Goal: Ask a question: Seek information or help from site administrators or community

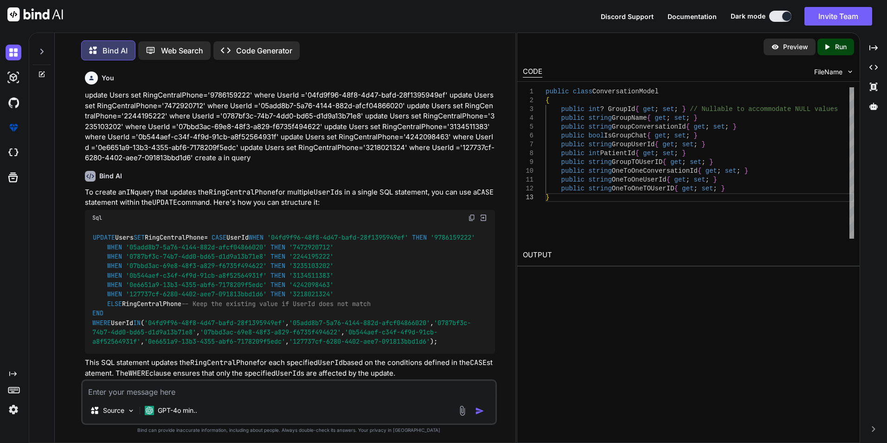
type textarea "------creating a group ----CREATE TABLE Groups ( ---- GroupId INT PRIMARY KEY I…"
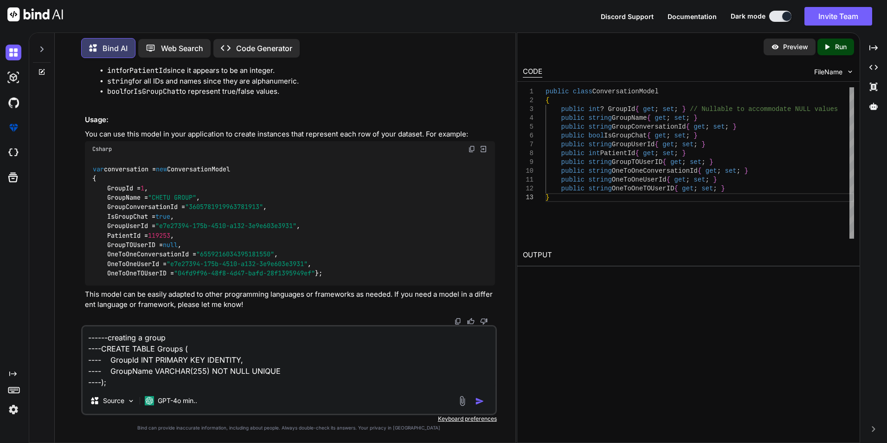
type textarea "x"
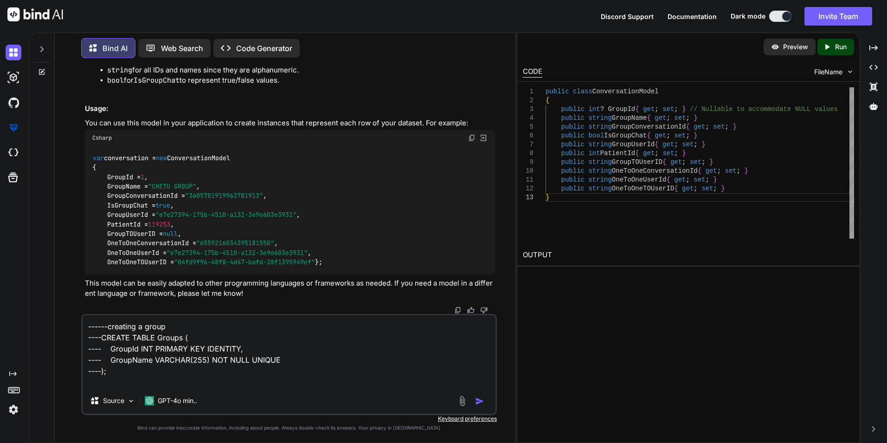
type textarea "------creating a group ----CREATE TABLE Groups ( ---- GroupId INT PRIMARY KEY I…"
type textarea "x"
type textarea "------creating a group ----CREATE TABLE Groups ( ---- GroupId INT PRIMARY KEY I…"
type textarea "x"
type textarea "------creating a group ----CREATE TABLE Groups ( ---- GroupId INT PRIMARY KEY I…"
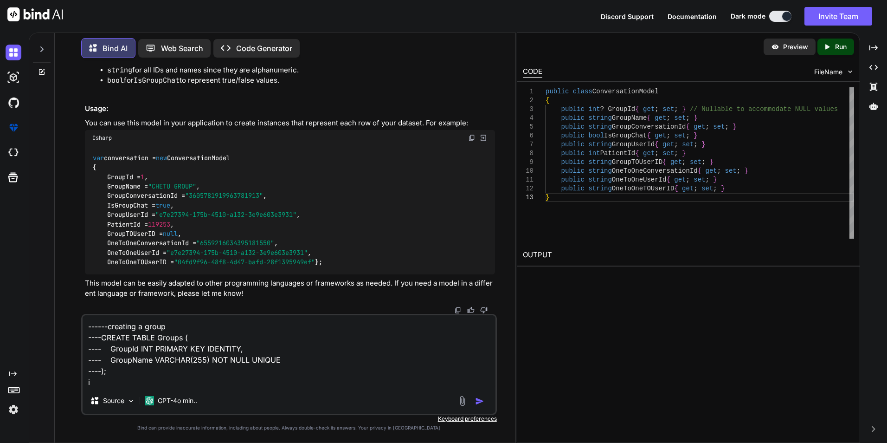
type textarea "x"
type textarea "------creating a group ----CREATE TABLE Groups ( ---- GroupId INT PRIMARY KEY I…"
type textarea "x"
type textarea "------creating a group ----CREATE TABLE Groups ( ---- GroupId INT PRIMARY KEY I…"
type textarea "x"
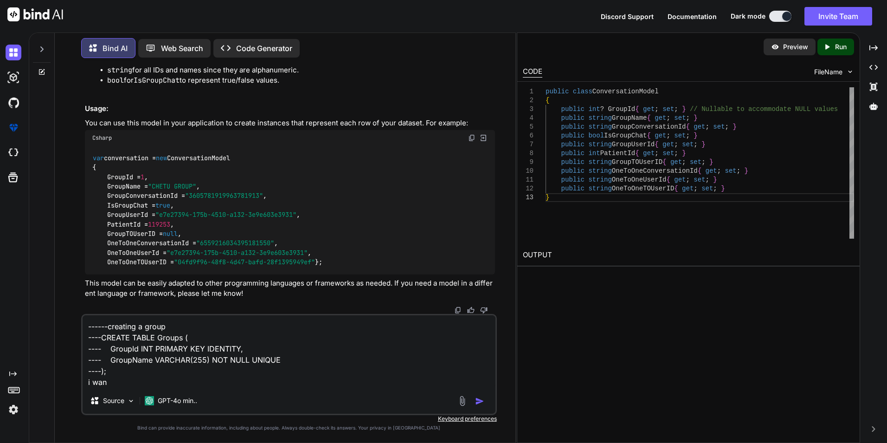
type textarea "------creating a group ----CREATE TABLE Groups ( ---- GroupId INT PRIMARY KEY I…"
type textarea "x"
type textarea "------creating a group ----CREATE TABLE Groups ( ---- GroupId INT PRIMARY KEY I…"
type textarea "x"
type textarea "------creating a group ----CREATE TABLE Groups ( ---- GroupId INT PRIMARY KEY I…"
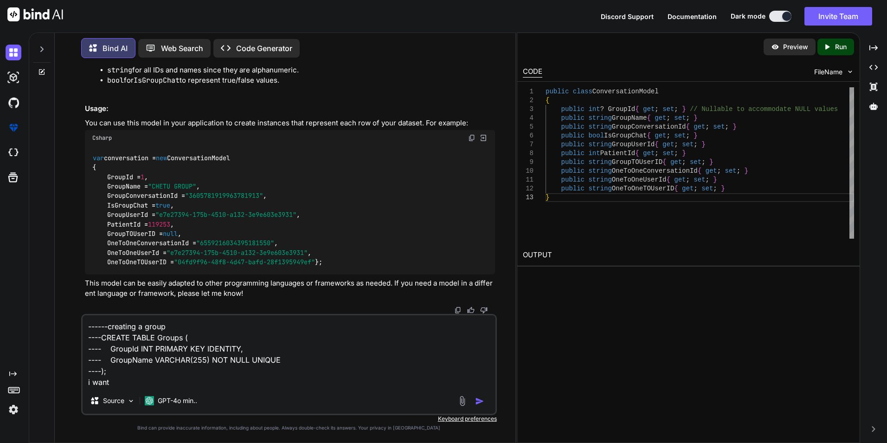
type textarea "x"
type textarea "------creating a group ----CREATE TABLE Groups ( ---- GroupId INT PRIMARY KEY I…"
type textarea "x"
type textarea "------creating a group ----CREATE TABLE Groups ( ---- GroupId INT PRIMARY KEY I…"
type textarea "x"
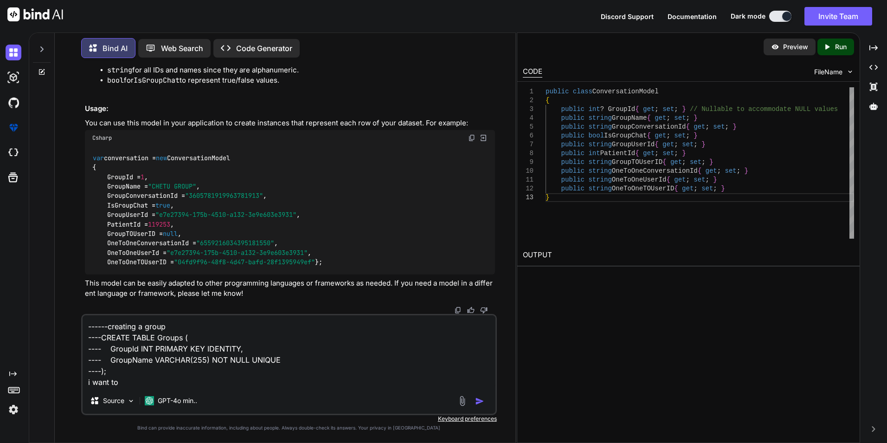
type textarea "------creating a group ----CREATE TABLE Groups ( ---- GroupId INT PRIMARY KEY I…"
type textarea "x"
type textarea "------creating a group ----CREATE TABLE Groups ( ---- GroupId INT PRIMARY KEY I…"
type textarea "x"
type textarea "------creating a group ----CREATE TABLE Groups ( ---- GroupId INT PRIMARY KEY I…"
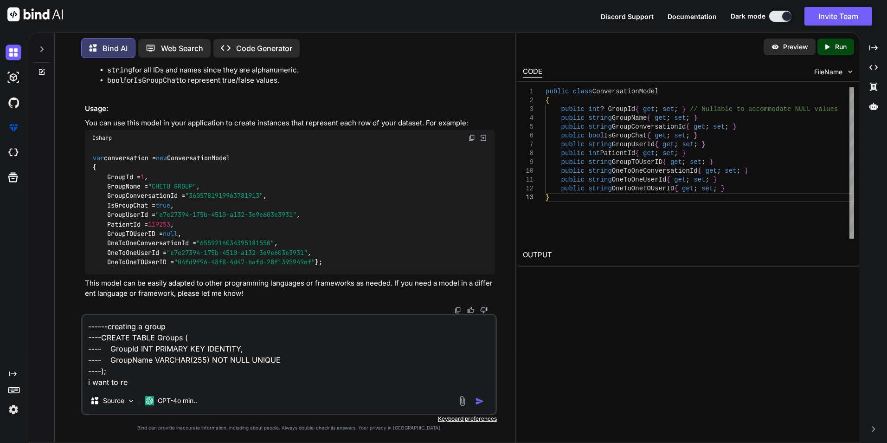
type textarea "x"
type textarea "------creating a group ----CREATE TABLE Groups ( ---- GroupId INT PRIMARY KEY I…"
type textarea "x"
type textarea "------creating a group ----CREATE TABLE Groups ( ---- GroupId INT PRIMARY KEY I…"
type textarea "x"
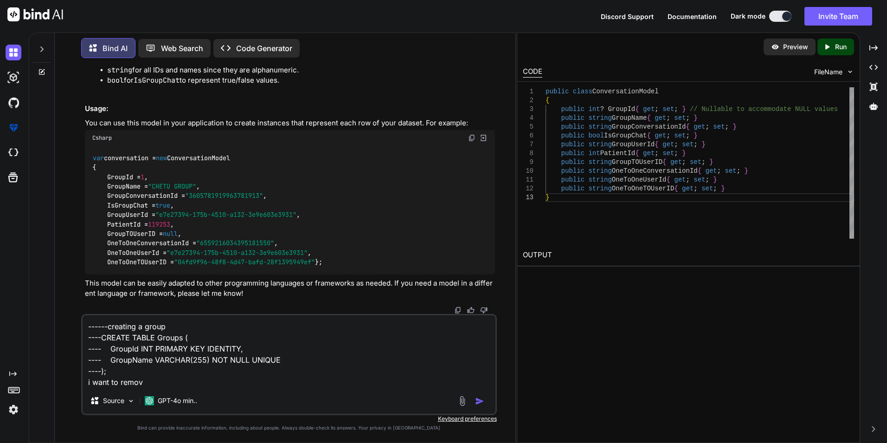
type textarea "------creating a group ----CREATE TABLE Groups ( ---- GroupId INT PRIMARY KEY I…"
type textarea "x"
type textarea "------creating a group ----CREATE TABLE Groups ( ---- GroupId INT PRIMARY KEY I…"
type textarea "x"
click at [276, 363] on textarea "------creating a group ----CREATE TABLE Groups ( ---- GroupId INT PRIMARY KEY I…" at bounding box center [289, 351] width 413 height 72
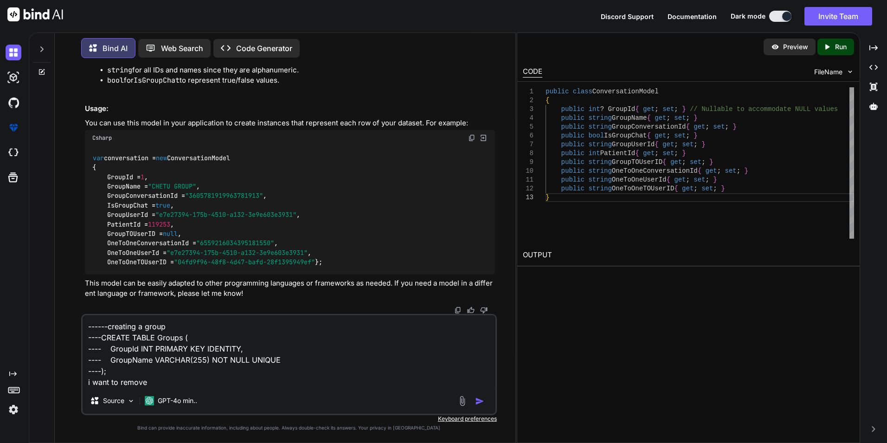
click at [276, 363] on textarea "------creating a group ----CREATE TABLE Groups ( ---- GroupId INT PRIMARY KEY I…" at bounding box center [289, 351] width 413 height 72
click at [261, 372] on textarea "------creating a group ----CREATE TABLE Groups ( ---- GroupId INT PRIMARY KEY I…" at bounding box center [289, 351] width 413 height 72
click at [263, 377] on textarea "------creating a group ----CREATE TABLE Groups ( ---- GroupId INT PRIMARY KEY I…" at bounding box center [289, 351] width 413 height 72
type textarea "------creating a group ----CREATE TABLE Groups ( ---- GroupId INT PRIMARY KEY I…"
type textarea "x"
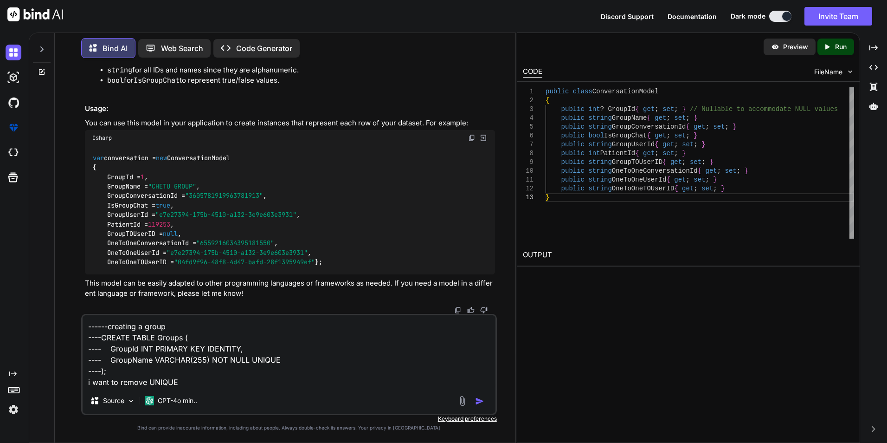
type textarea "------creating a group ----CREATE TABLE Groups ( ---- GroupId INT PRIMARY KEY I…"
type textarea "x"
type textarea "------creating a group ----CREATE TABLE Groups ( ---- GroupId INT PRIMARY KEY I…"
type textarea "x"
type textarea "------creating a group ----CREATE TABLE Groups ( ---- GroupId INT PRIMARY KEY I…"
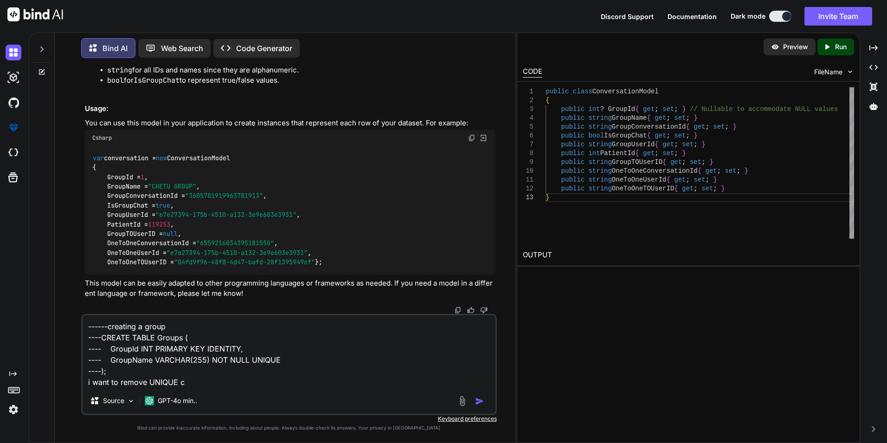
type textarea "x"
type textarea "------creating a group ----CREATE TABLE Groups ( ---- GroupId INT PRIMARY KEY I…"
type textarea "x"
type textarea "------creating a group ----CREATE TABLE Groups ( ---- GroupId INT PRIMARY KEY I…"
type textarea "x"
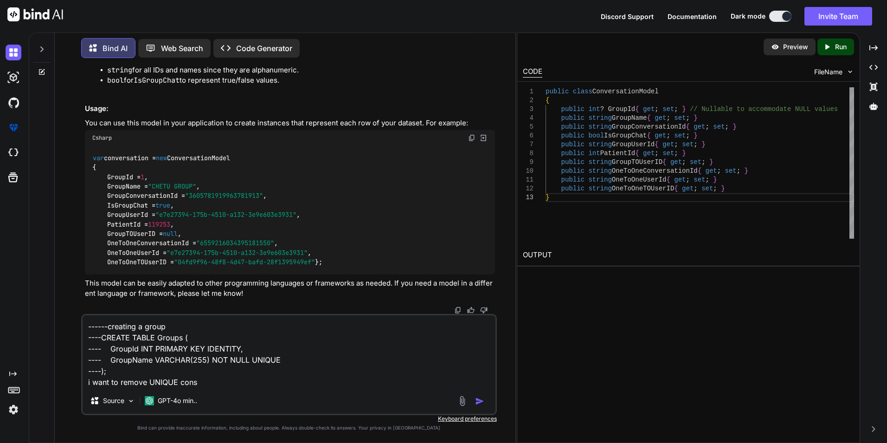
type textarea "------creating a group ----CREATE TABLE Groups ( ---- GroupId INT PRIMARY KEY I…"
type textarea "x"
type textarea "------creating a group ----CREATE TABLE Groups ( ---- GroupId INT PRIMARY KEY I…"
type textarea "x"
type textarea "------creating a group ----CREATE TABLE Groups ( ---- GroupId INT PRIMARY KEY I…"
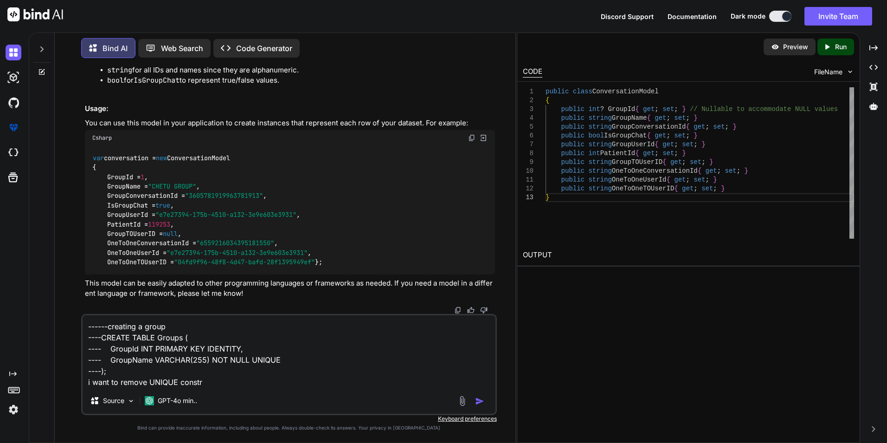
type textarea "x"
type textarea "------creating a group ----CREATE TABLE Groups ( ---- GroupId INT PRIMARY KEY I…"
type textarea "x"
type textarea "------creating a group ----CREATE TABLE Groups ( ---- GroupId INT PRIMARY KEY I…"
type textarea "x"
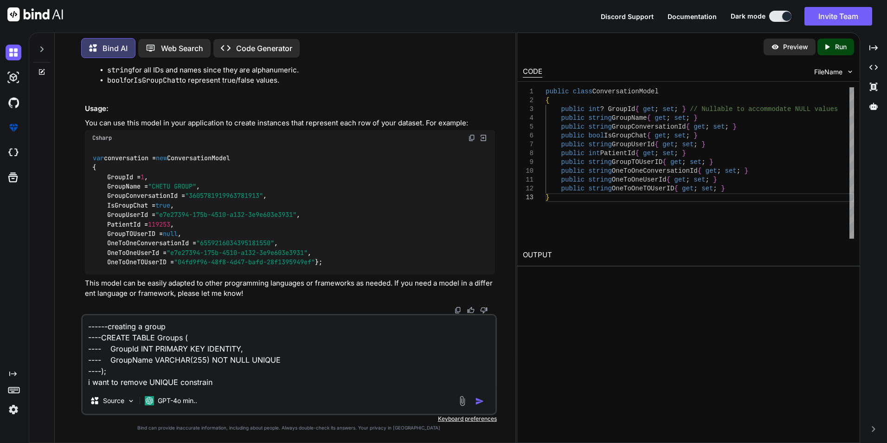
type textarea "------creating a group ----CREATE TABLE Groups ( ---- GroupId INT PRIMARY KEY I…"
type textarea "x"
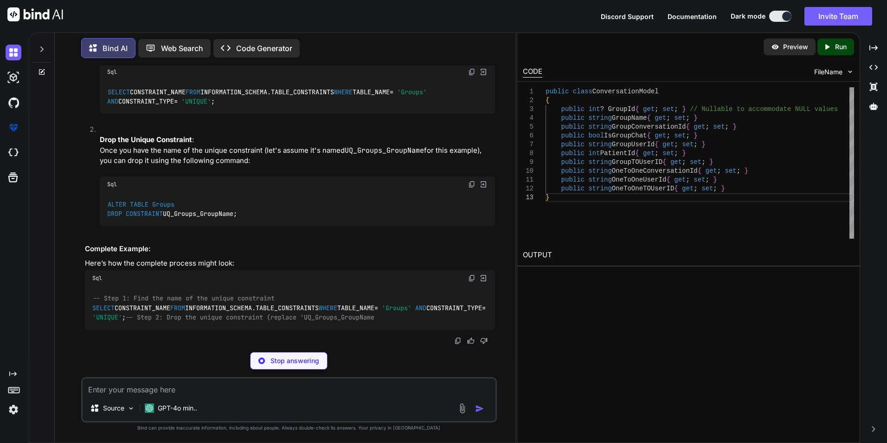
scroll to position [4268, 0]
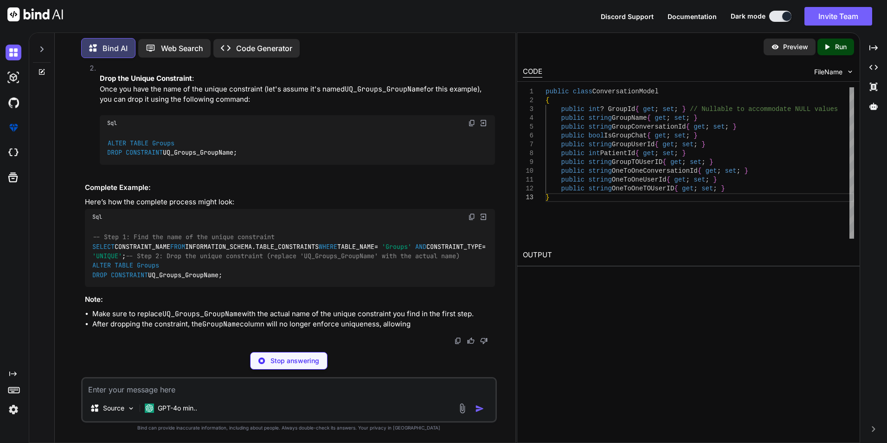
type textarea "x"
type textarea "SELECT CONSTRAINT_NAME FROM INFORMATION_SCHEMA.TABLE_CONSTRAINTS WHERE TABLE_NA…"
type textarea "x"
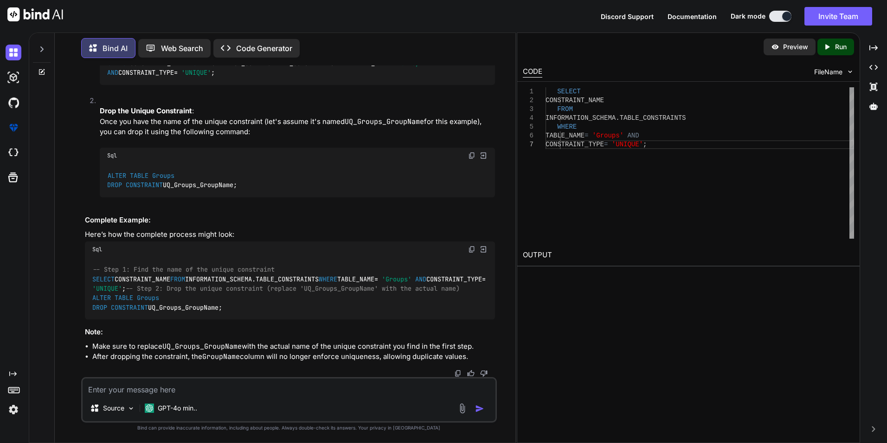
scroll to position [4500, 0]
drag, startPoint x: 266, startPoint y: 333, endPoint x: 87, endPoint y: 321, distance: 179.5
click at [87, 319] on div "-- Step 1: Find the name of the unique constraint SELECT CONSTRAINT_NAME FROM I…" at bounding box center [290, 288] width 410 height 62
click at [278, 277] on div "-- Step 1: Find the name of the unique constraint SELECT CONSTRAINT_NAME FROM I…" at bounding box center [290, 288] width 410 height 62
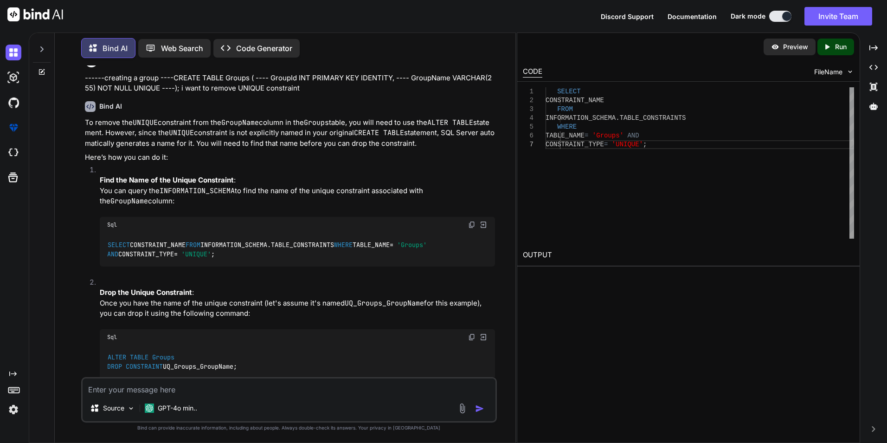
scroll to position [3872, 0]
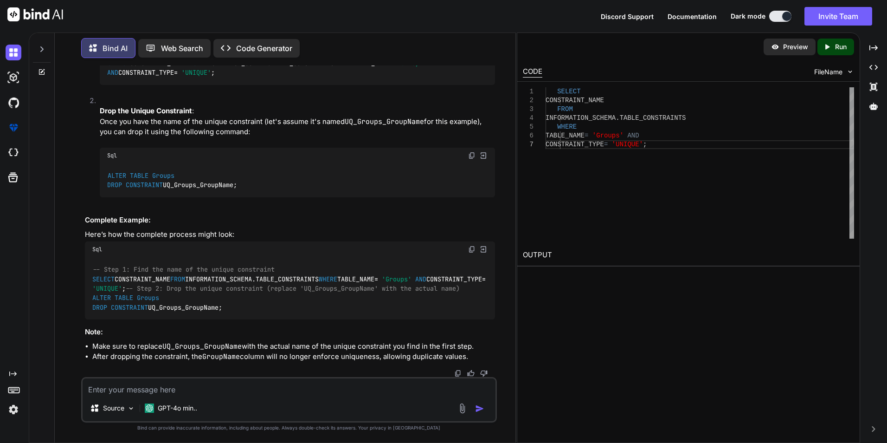
click at [332, 386] on textarea at bounding box center [289, 386] width 413 height 17
paste textarea "SELECT g.GroupId, g.GroupName, gc.ConversationId AS GroupConversationId, gc.IsG…"
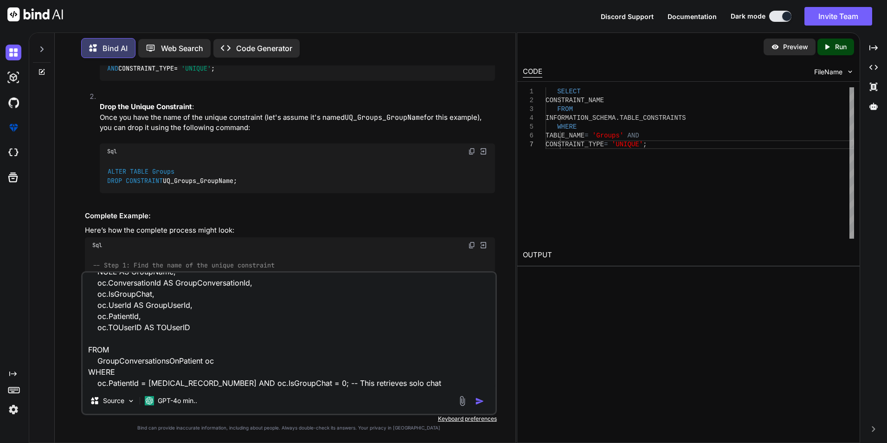
scroll to position [279, 0]
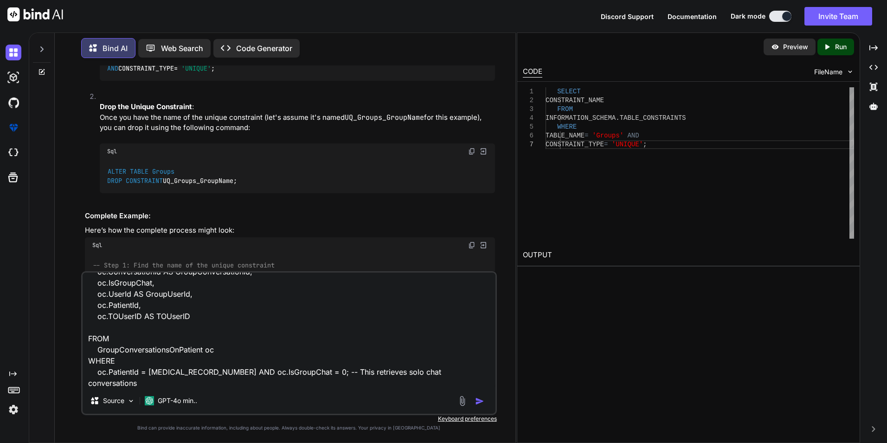
type textarea "SELECT g.GroupId, g.GroupName, gc.ConversationId AS GroupConversationId, gc.IsG…"
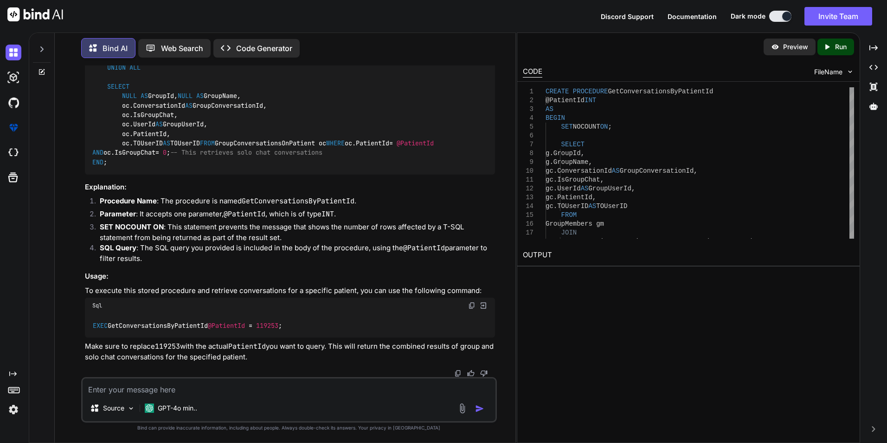
scroll to position [4928, 0]
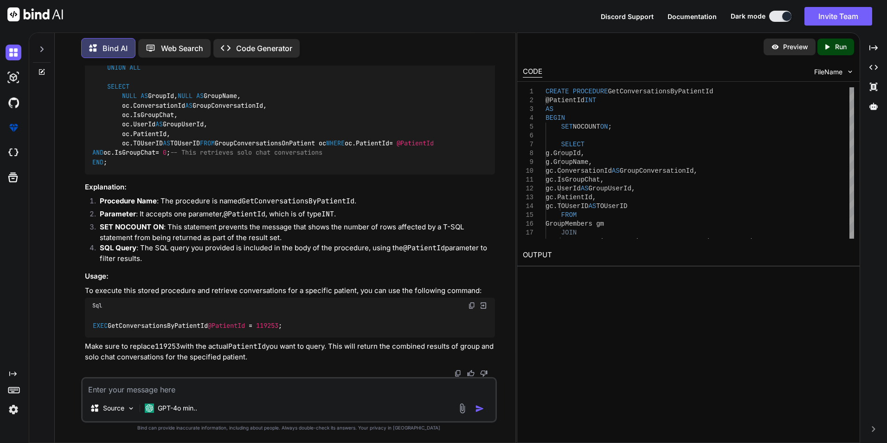
click at [215, 387] on textarea at bounding box center [289, 386] width 413 height 17
type textarea "create a model for this"
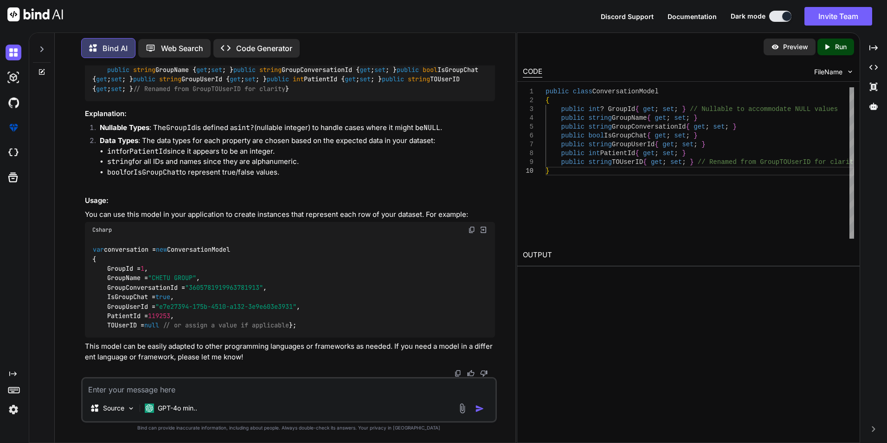
scroll to position [5650, 0]
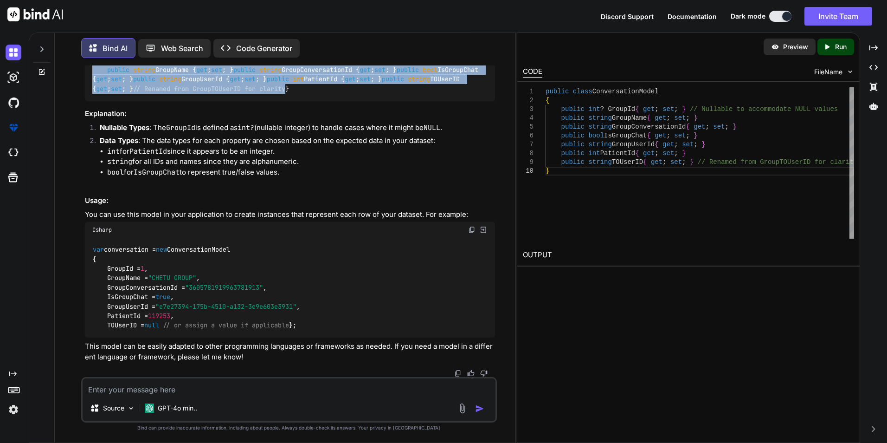
drag, startPoint x: 107, startPoint y: 150, endPoint x: 422, endPoint y: 209, distance: 320.0
click at [422, 101] on div "public class ConversationModel { public int ? GroupId { get ; set ; } // Nullab…" at bounding box center [290, 74] width 410 height 53
copy code "public int ? GroupId { get ; set ; } // Nullable to accommodate NULL values pub…"
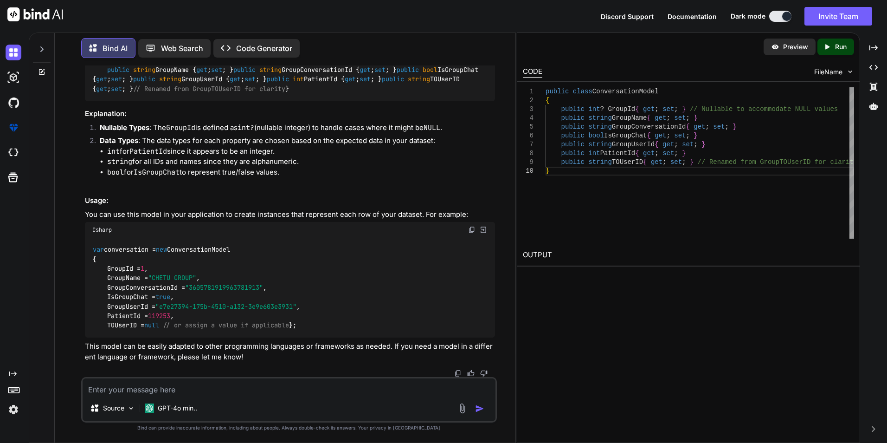
click at [413, 101] on div "public class ConversationModel { public int ? GroupId { get ; set ; } // Nullab…" at bounding box center [290, 74] width 410 height 53
